Goal: Check status

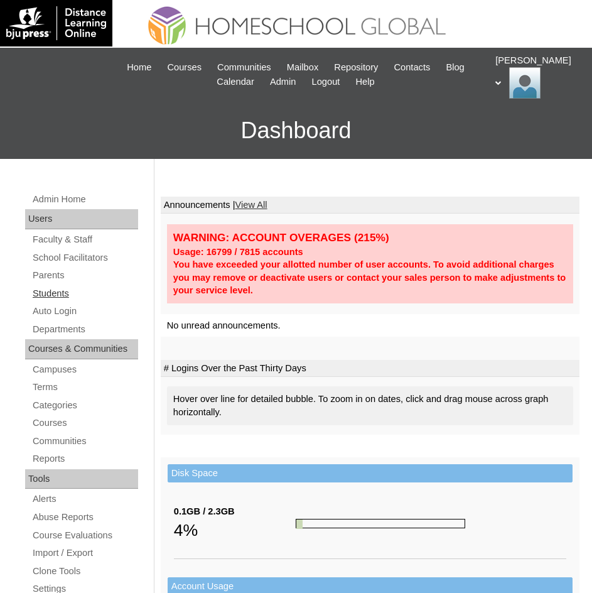
click at [55, 291] on link "Students" at bounding box center [84, 294] width 107 height 16
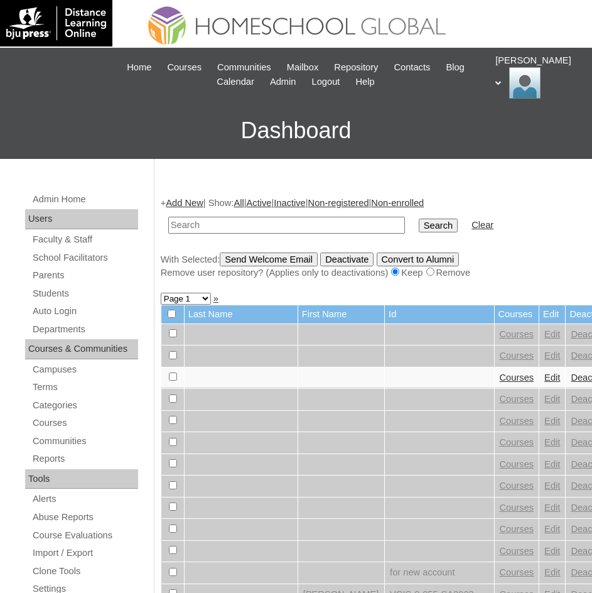
click at [240, 216] on td at bounding box center [286, 225] width 249 height 30
click at [242, 221] on input "text" at bounding box center [286, 225] width 237 height 17
type input "Andres Joaquin"
click at [419, 224] on input "Search" at bounding box center [438, 225] width 39 height 14
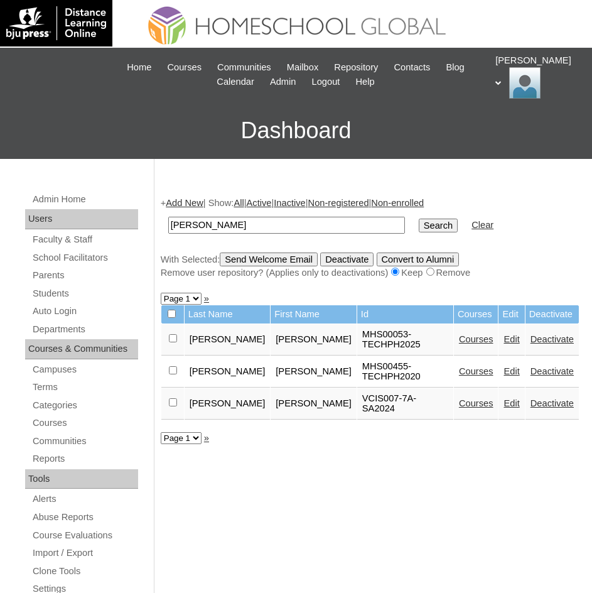
click at [459, 334] on link "Courses" at bounding box center [476, 339] width 35 height 10
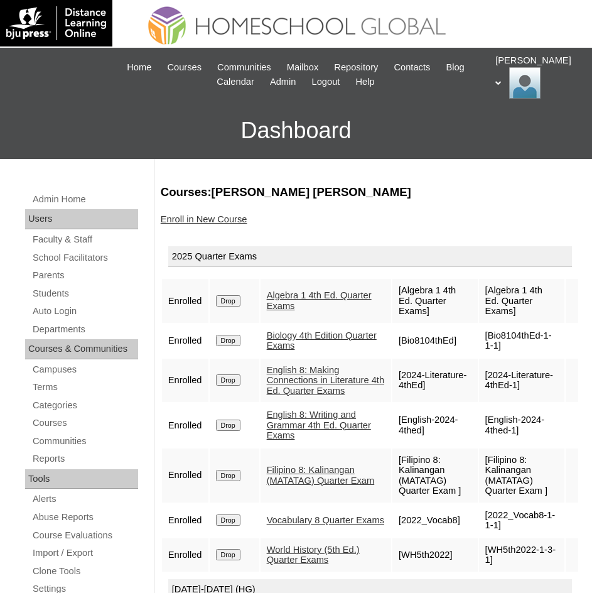
click at [302, 293] on link "Algebra 1 4th Ed. Quarter Exams" at bounding box center [319, 300] width 105 height 21
